Goal: Task Accomplishment & Management: Complete application form

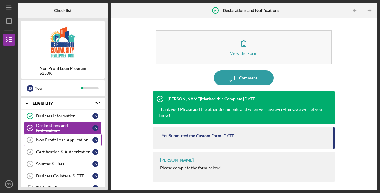
click at [64, 142] on link "Non Profit Loan Application 3 Non Profit Loan Application S S" at bounding box center [63, 140] width 78 height 12
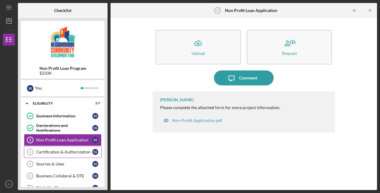
click at [63, 152] on div "Certification & Authorization" at bounding box center [64, 151] width 56 height 5
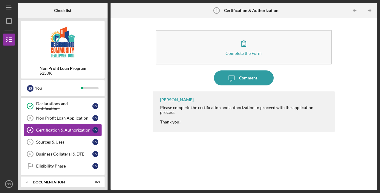
scroll to position [22, 0]
click at [54, 139] on div "Sources & Uses" at bounding box center [64, 141] width 56 height 5
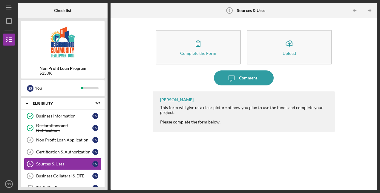
click at [179, 171] on div "[PERSON_NAME] This form will give us a clear picture of how you plan to use the…" at bounding box center [244, 135] width 182 height 89
